Goal: Transaction & Acquisition: Purchase product/service

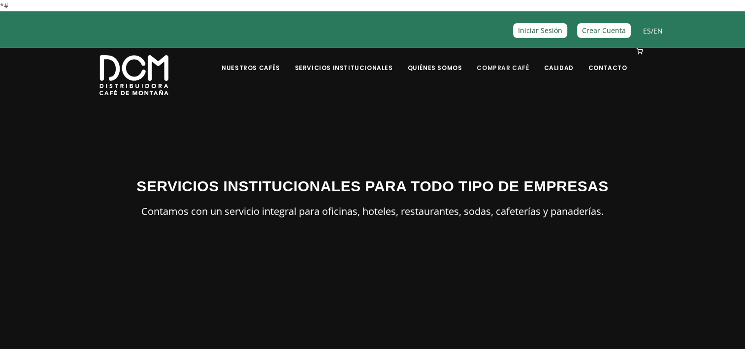
click at [506, 66] on link "Comprar Café" at bounding box center [503, 60] width 64 height 23
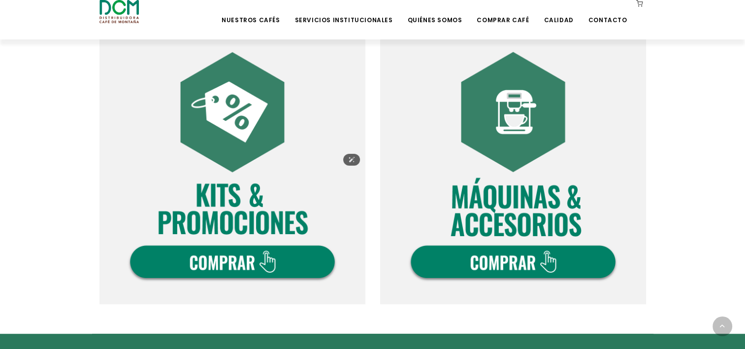
scroll to position [610, 0]
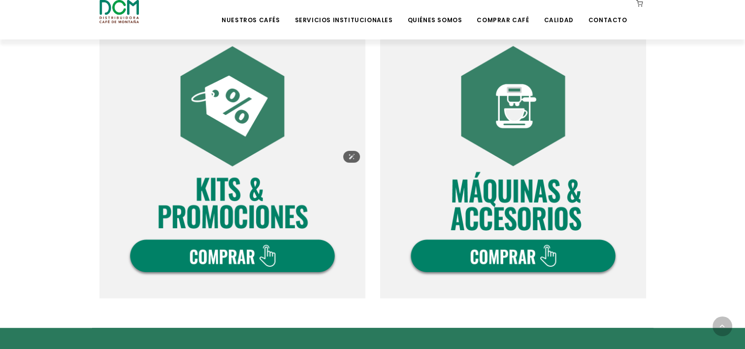
click at [274, 176] on img at bounding box center [232, 165] width 266 height 266
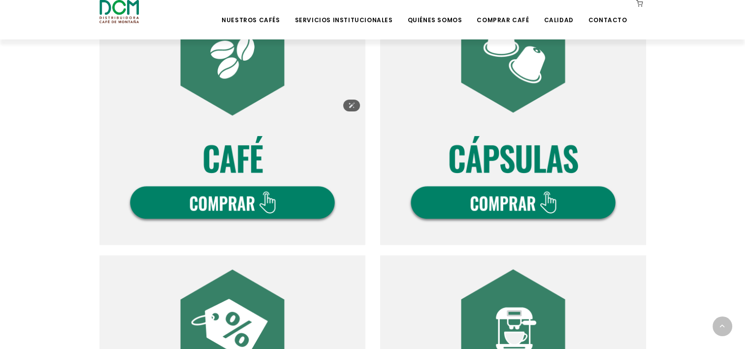
scroll to position [386, 0]
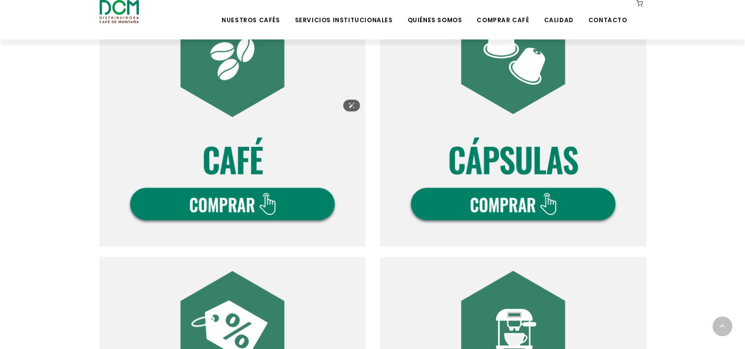
click at [254, 141] on img at bounding box center [232, 113] width 266 height 266
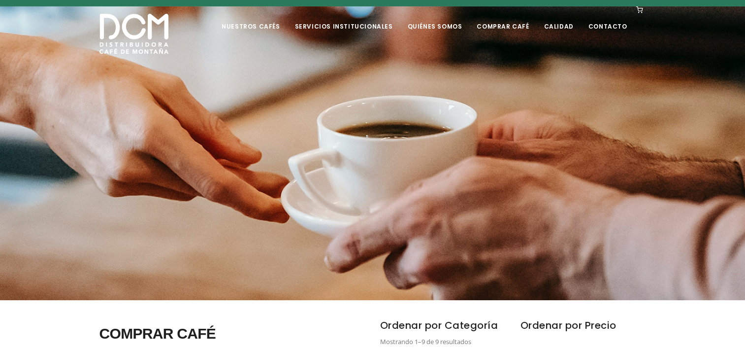
scroll to position [41, 0]
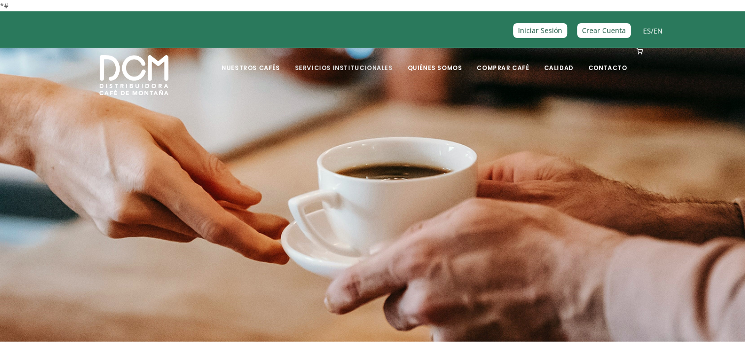
click at [336, 71] on link "Servicios Institucionales" at bounding box center [343, 60] width 110 height 23
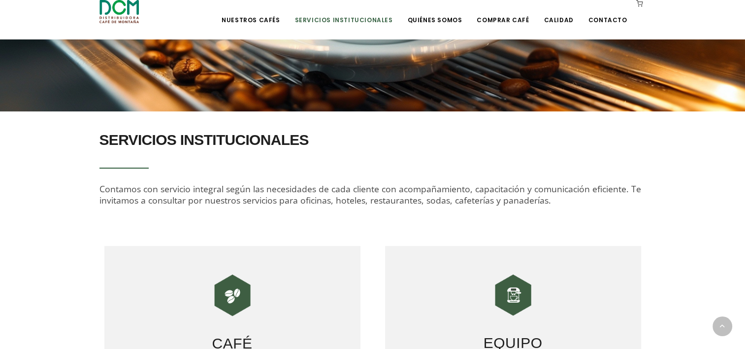
scroll to position [206, 0]
